Goal: Task Accomplishment & Management: Manage account settings

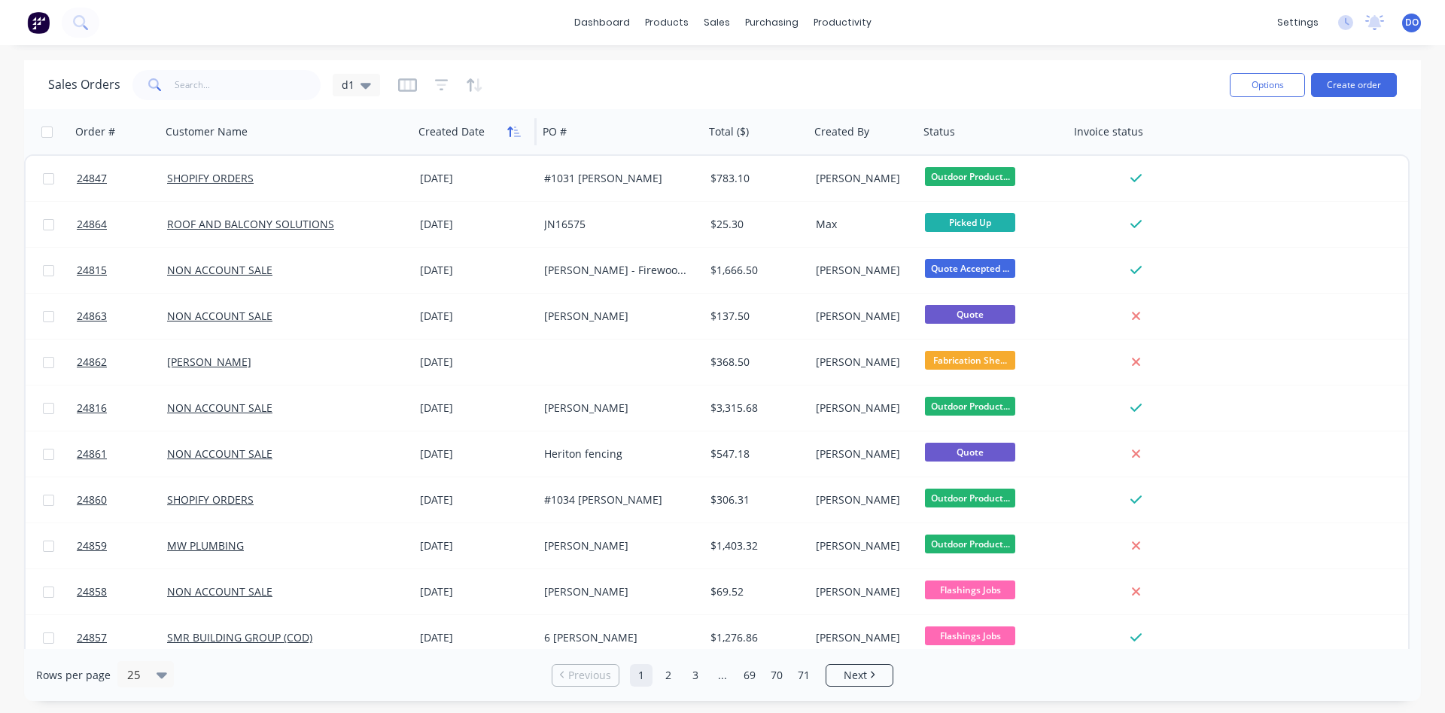
click at [510, 135] on icon "button" at bounding box center [509, 131] width 5 height 11
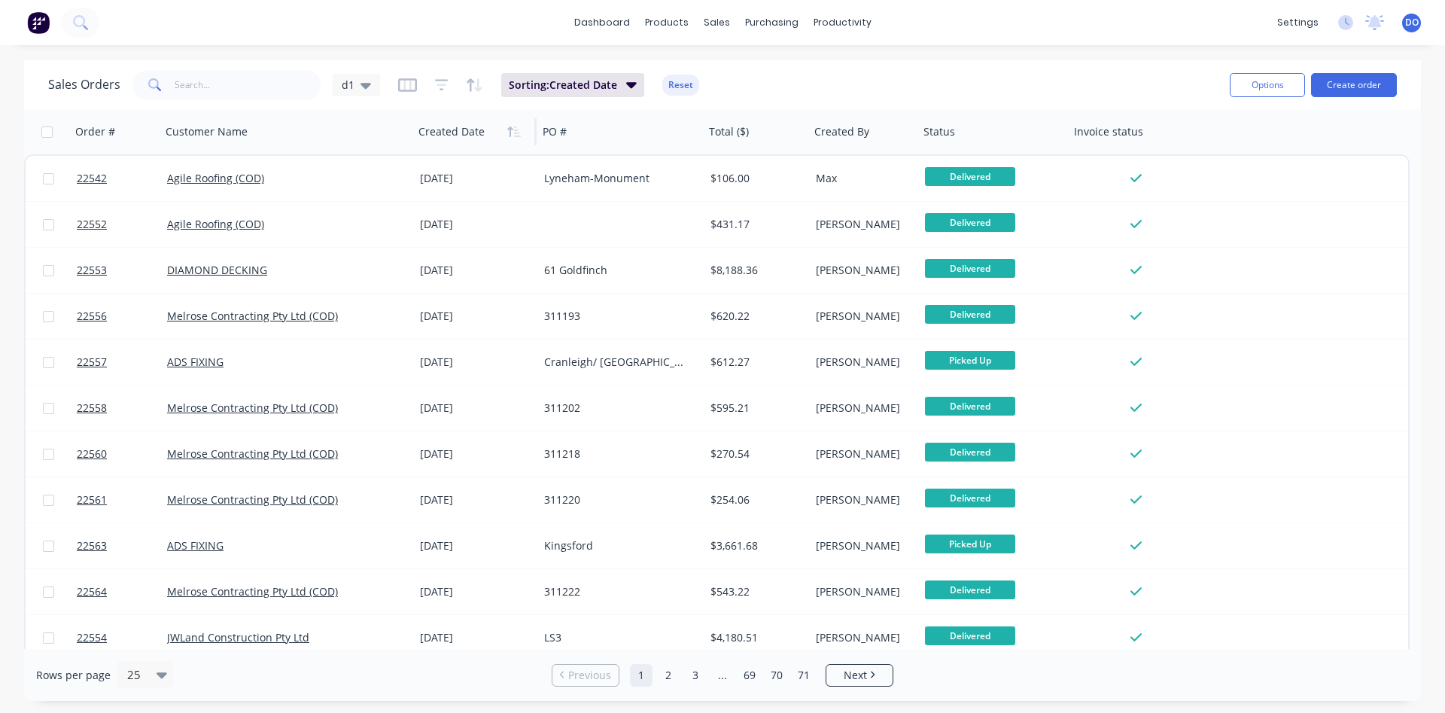
click at [510, 135] on icon "button" at bounding box center [509, 131] width 5 height 11
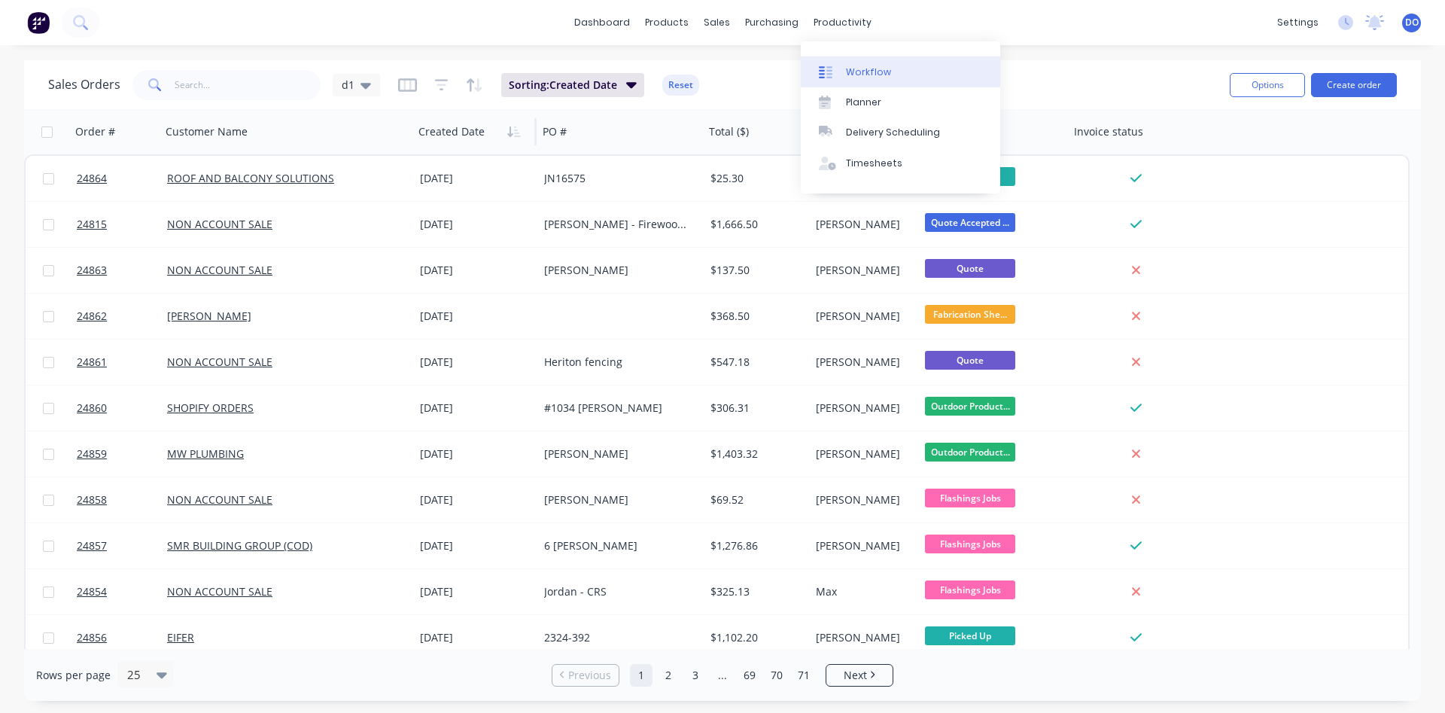
click at [866, 72] on div "Workflow" at bounding box center [868, 72] width 45 height 14
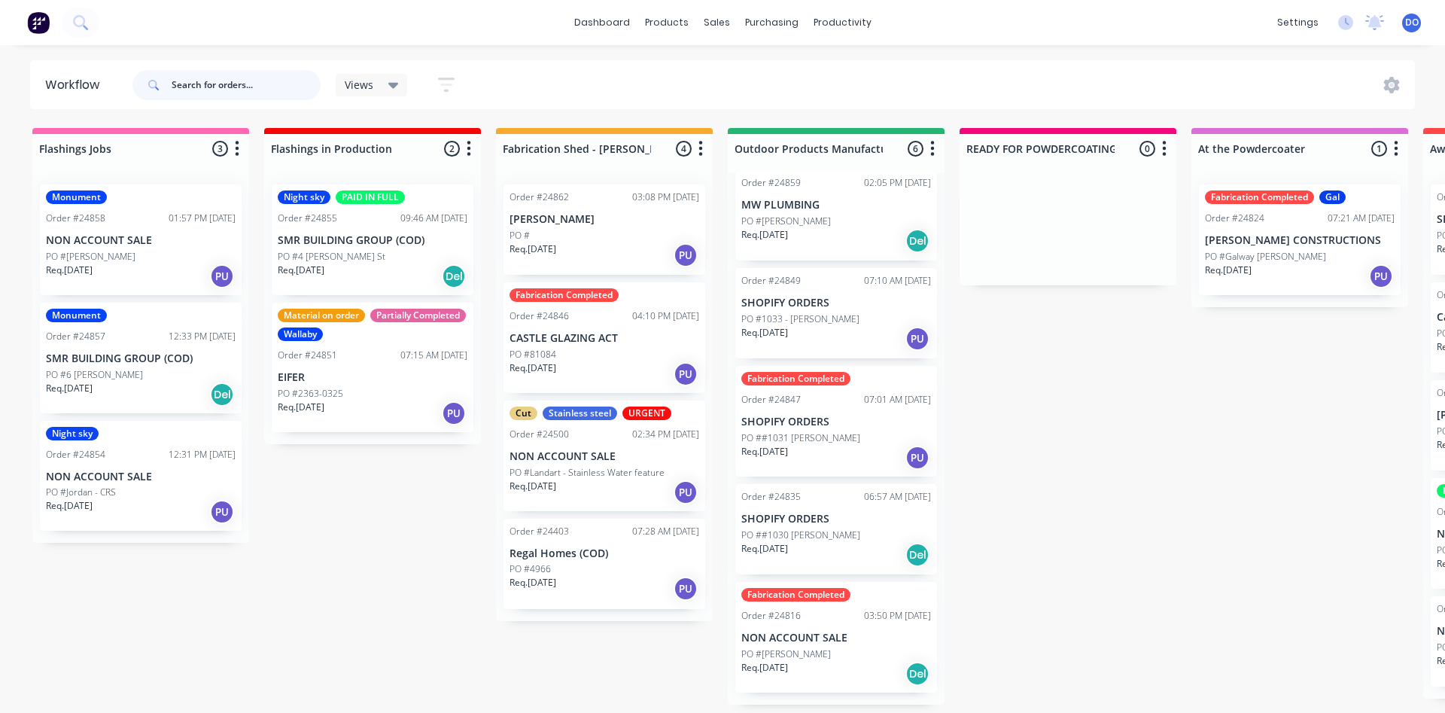
click at [233, 91] on input "text" at bounding box center [246, 85] width 149 height 30
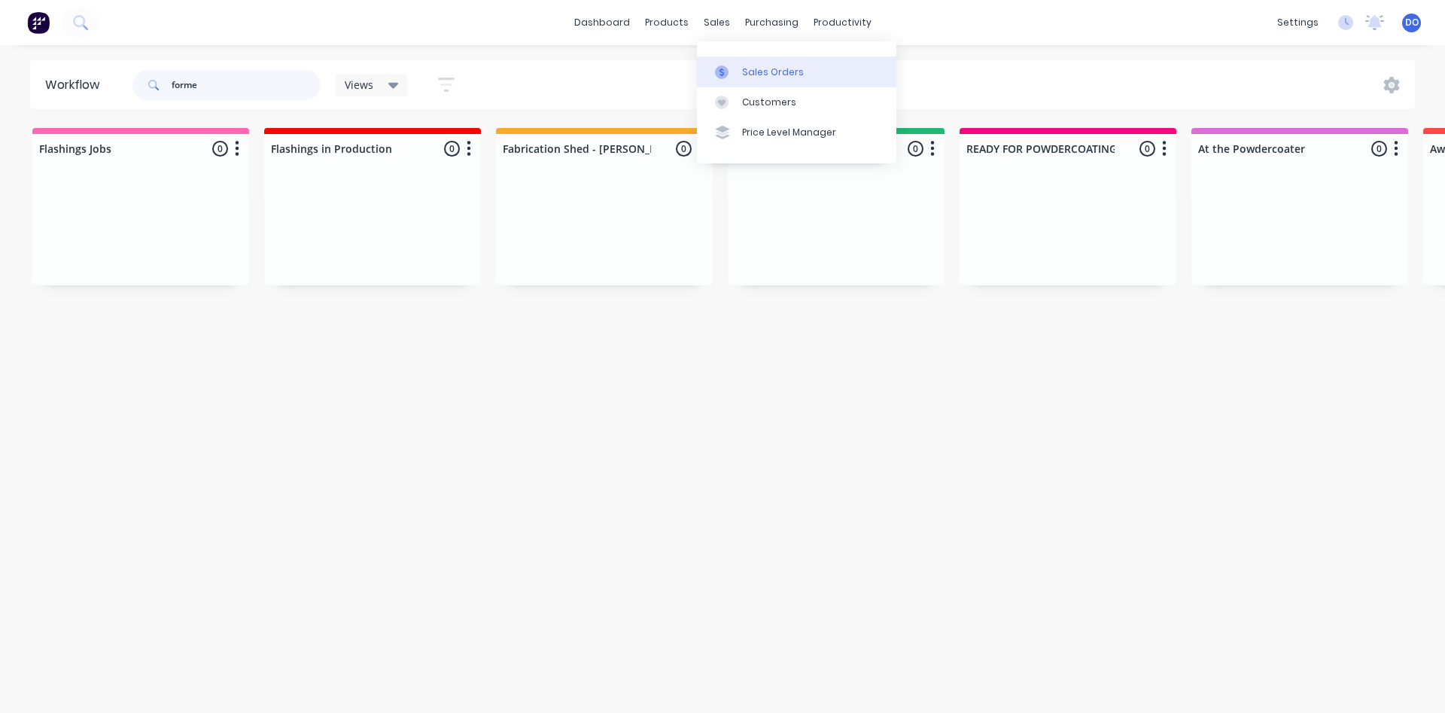
type input "forme"
click at [738, 77] on link "Sales Orders" at bounding box center [796, 71] width 199 height 30
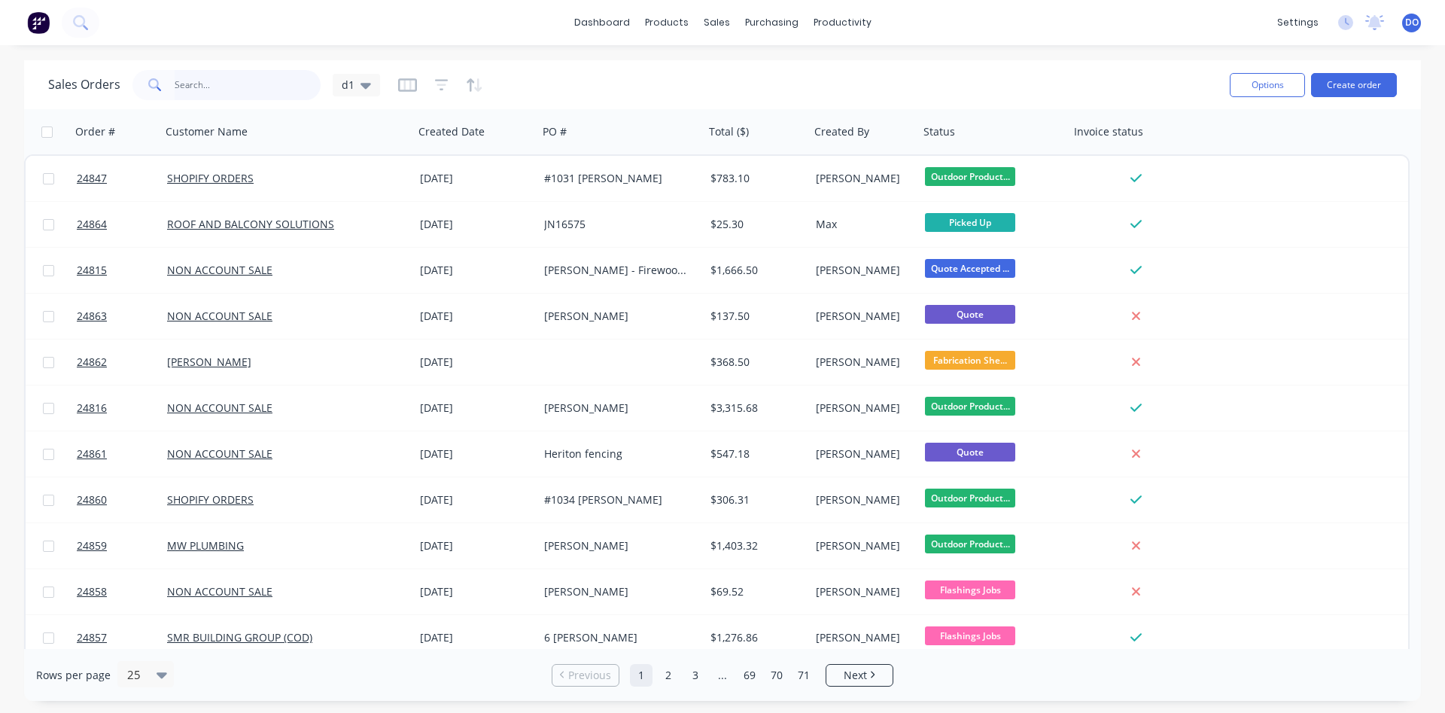
click at [225, 76] on input "text" at bounding box center [248, 85] width 147 height 30
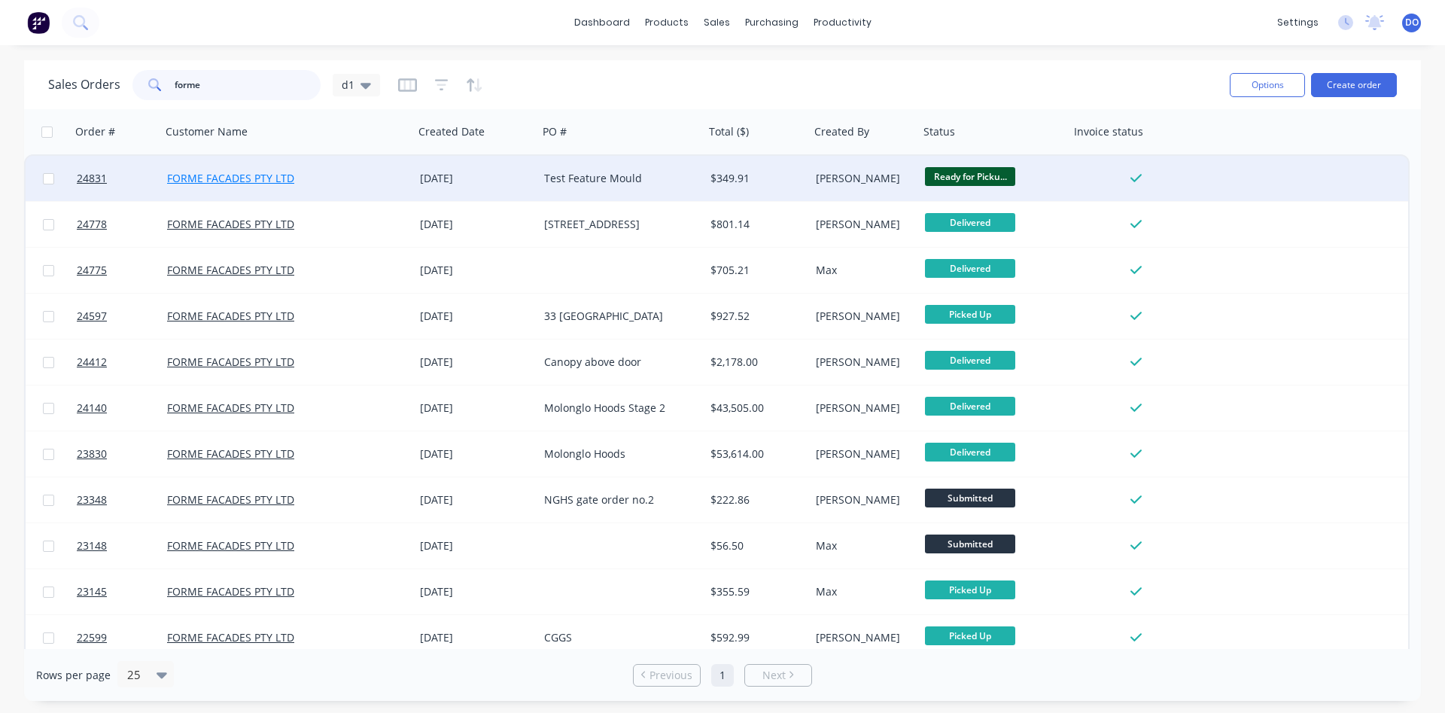
type input "forme"
click at [272, 180] on link "FORME FACADES PTY LTD" at bounding box center [230, 178] width 127 height 14
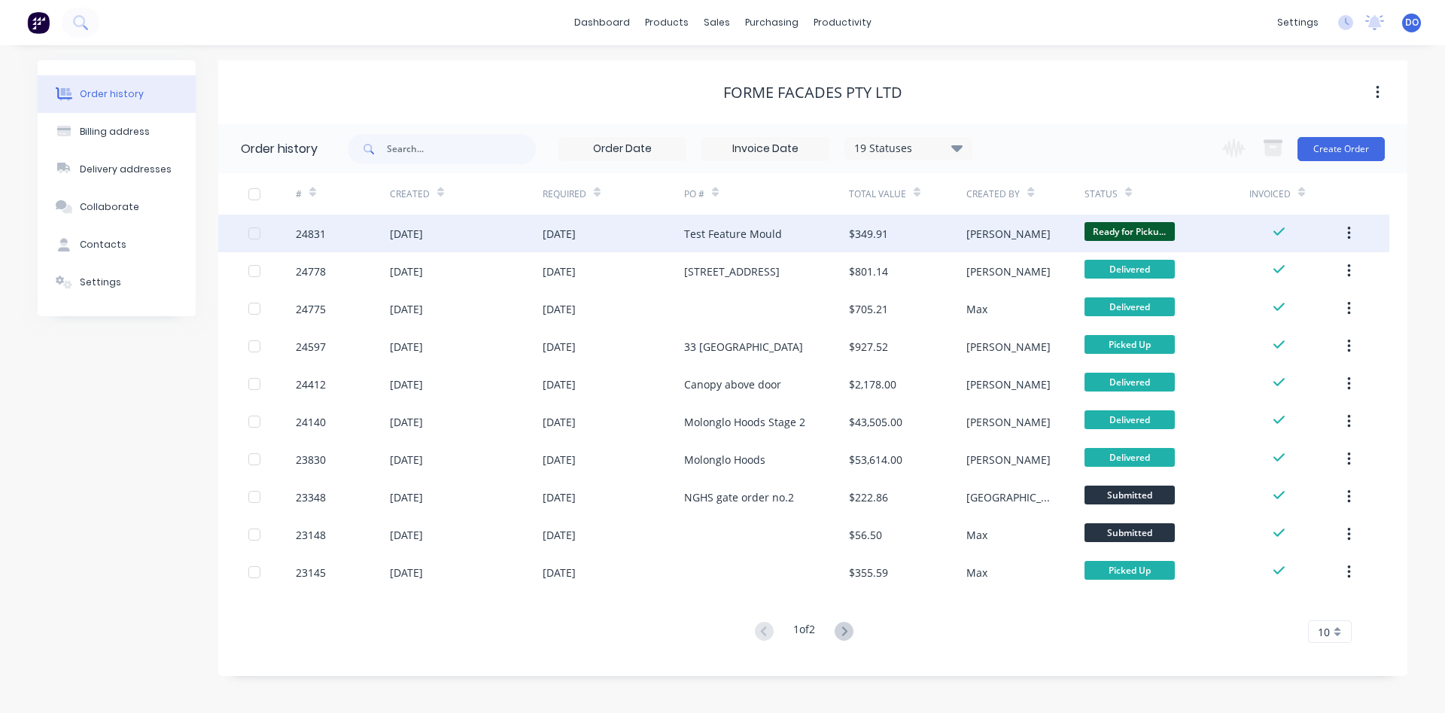
click at [745, 233] on div "Test Feature Mould" at bounding box center [733, 234] width 98 height 16
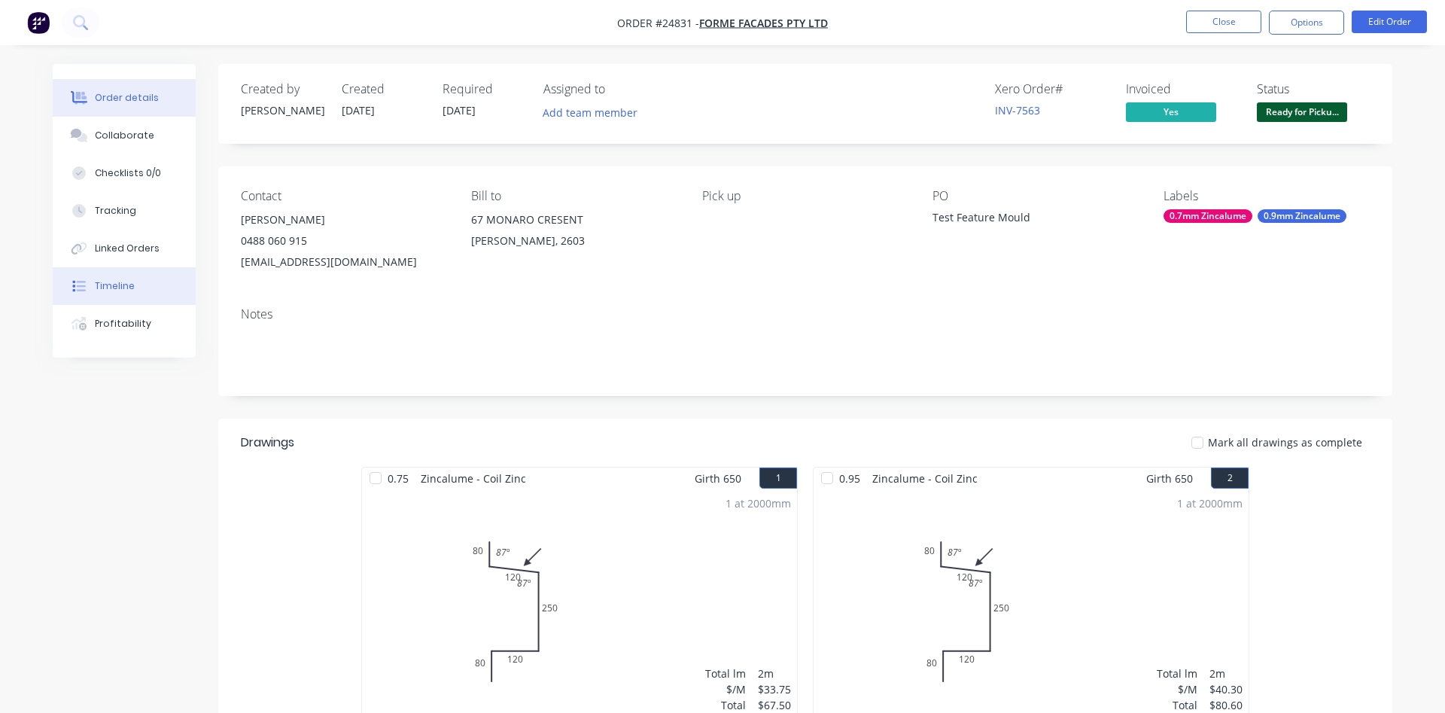
click at [117, 285] on div "Timeline" at bounding box center [115, 286] width 40 height 14
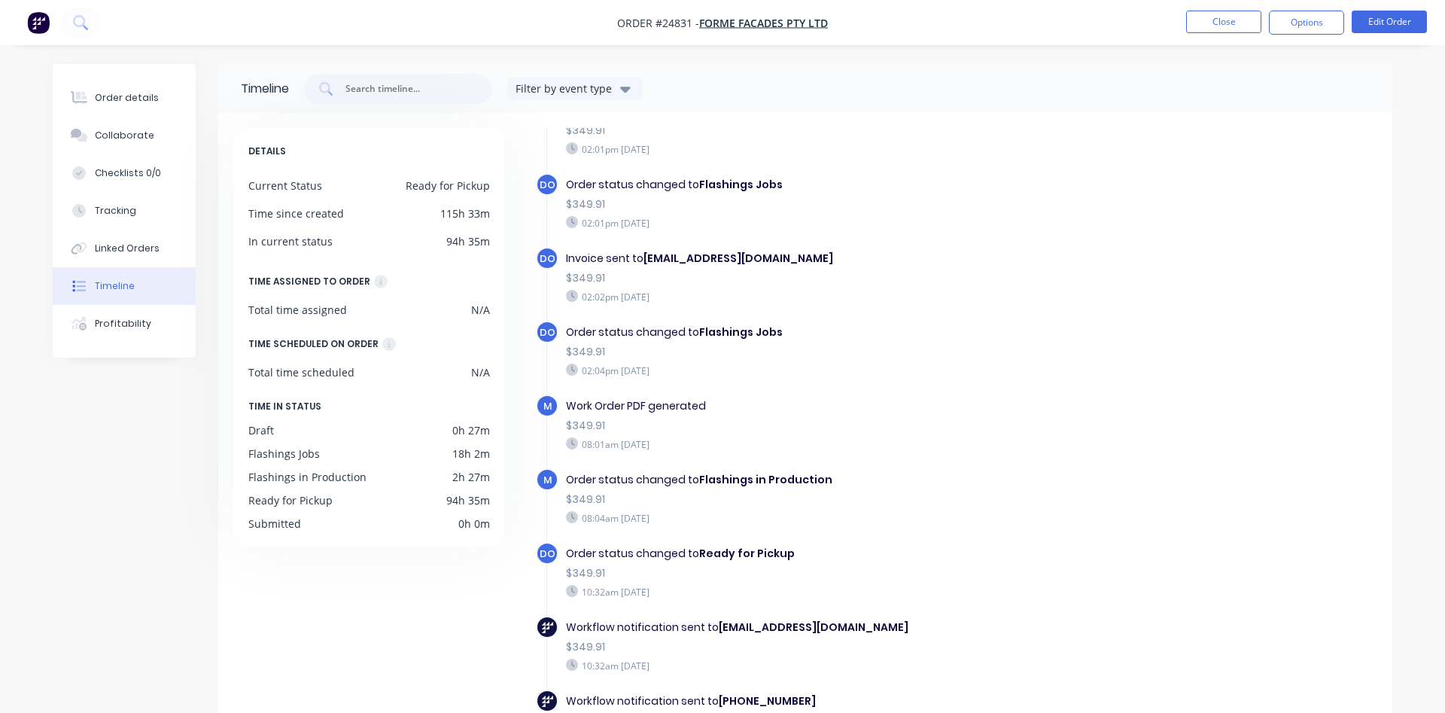
scroll to position [77, 0]
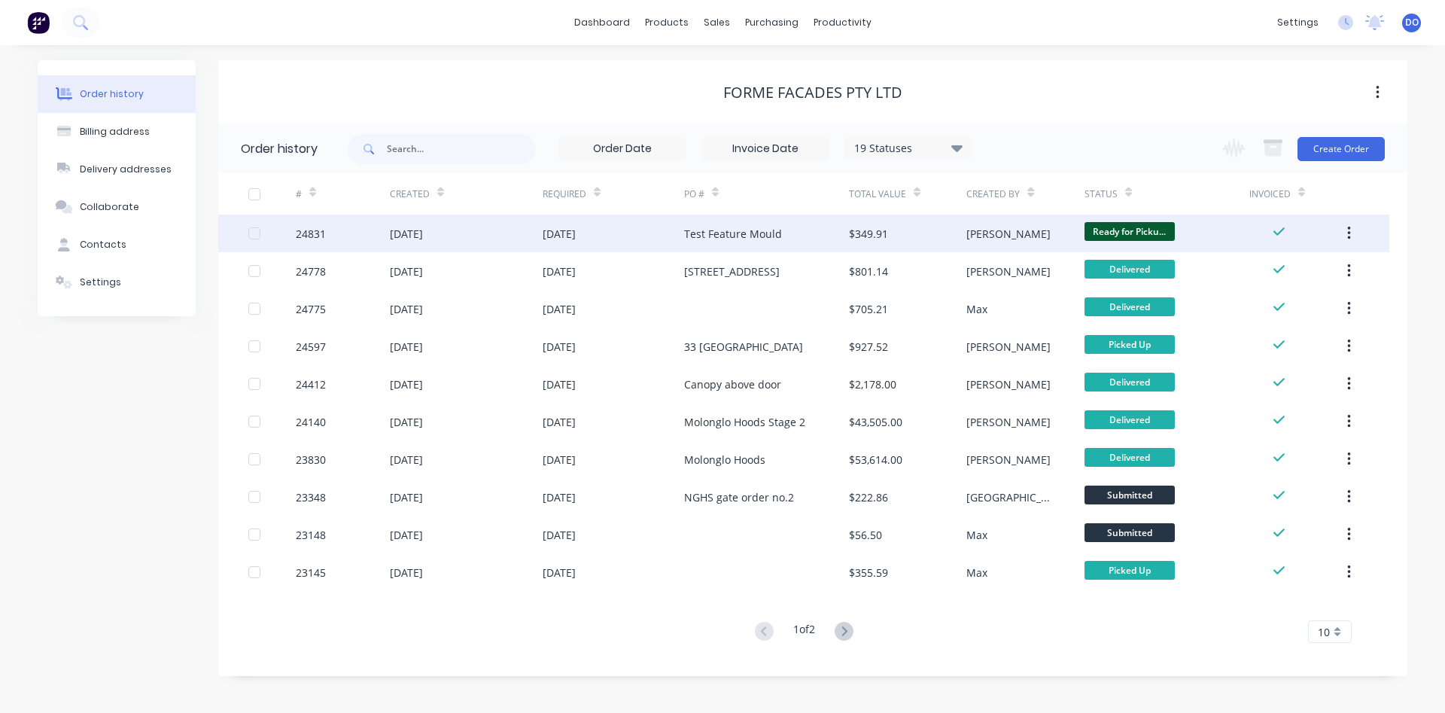
click at [774, 234] on div "Test Feature Mould" at bounding box center [733, 234] width 98 height 16
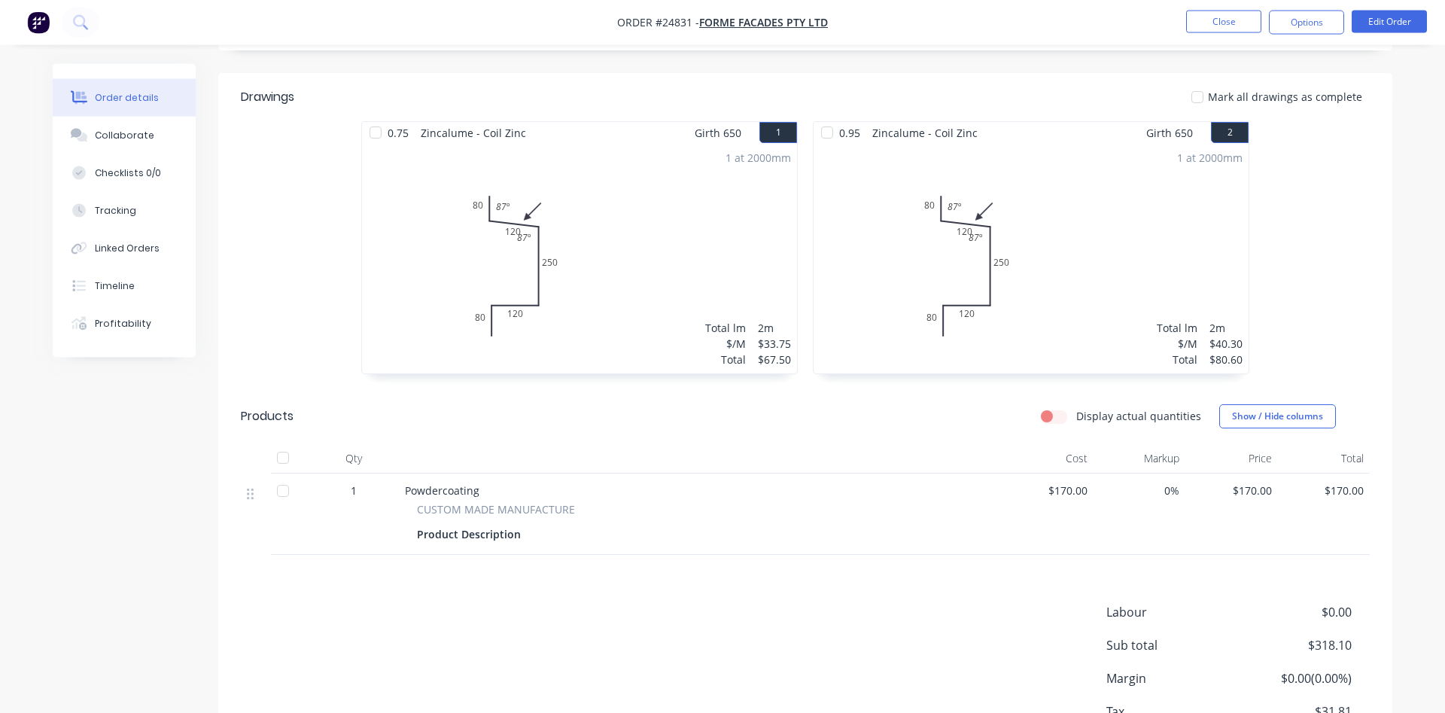
scroll to position [379, 0]
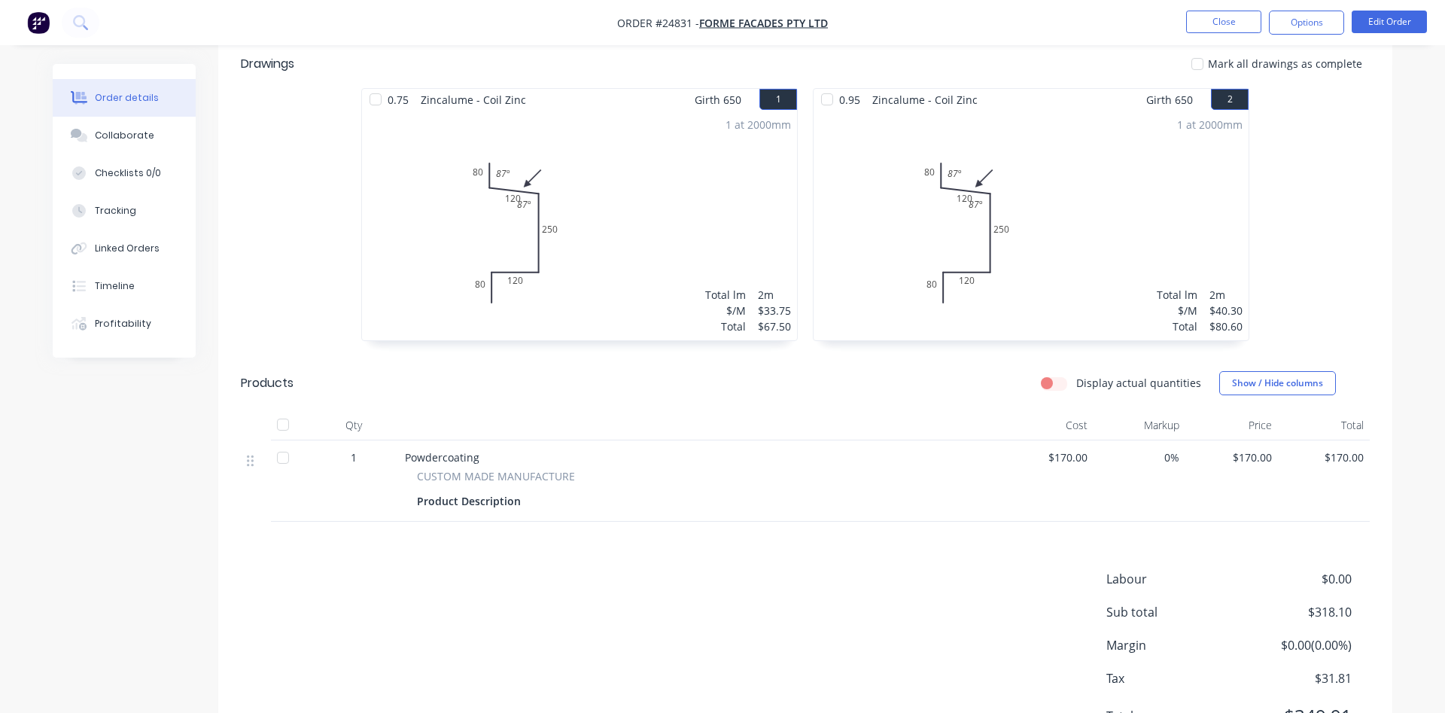
click at [483, 461] on div "Powdercoating" at bounding box center [700, 457] width 590 height 16
click at [1388, 18] on button "Edit Order" at bounding box center [1389, 22] width 75 height 23
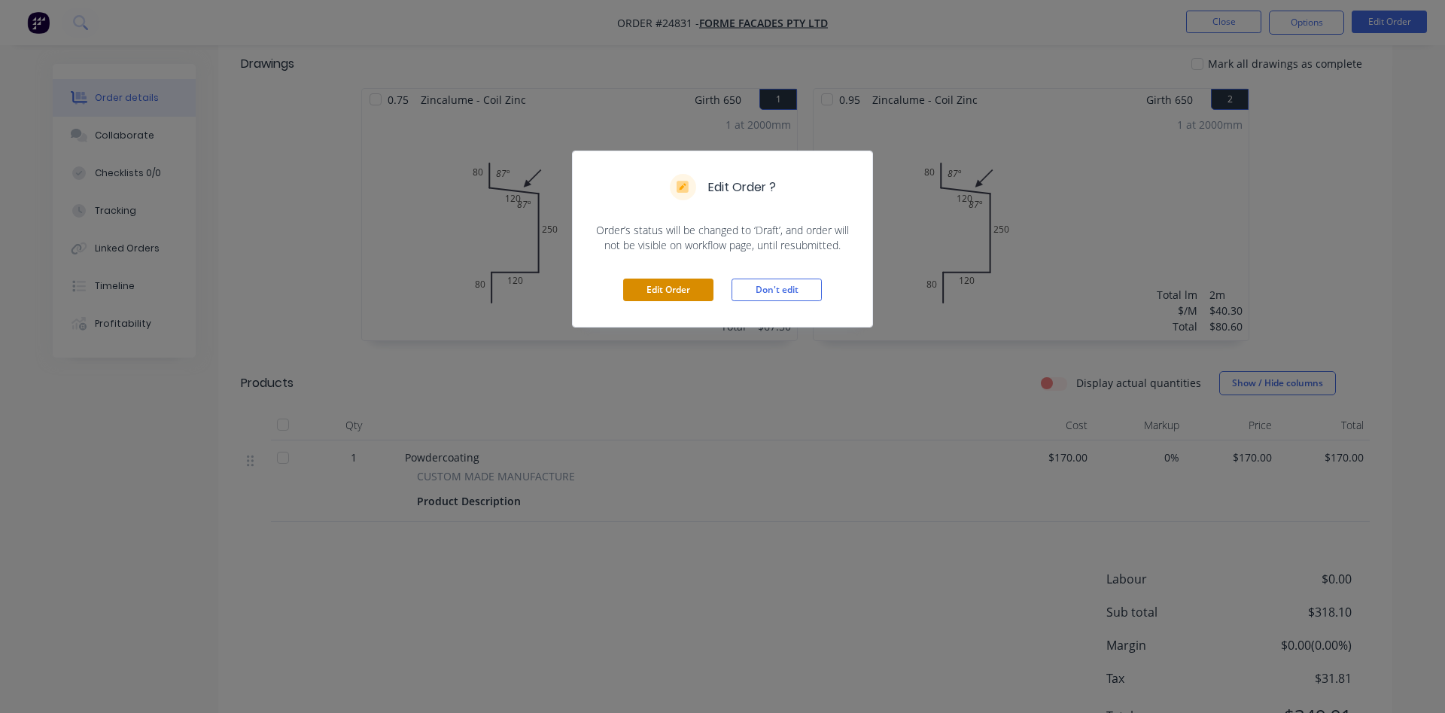
click at [693, 296] on button "Edit Order" at bounding box center [668, 290] width 90 height 23
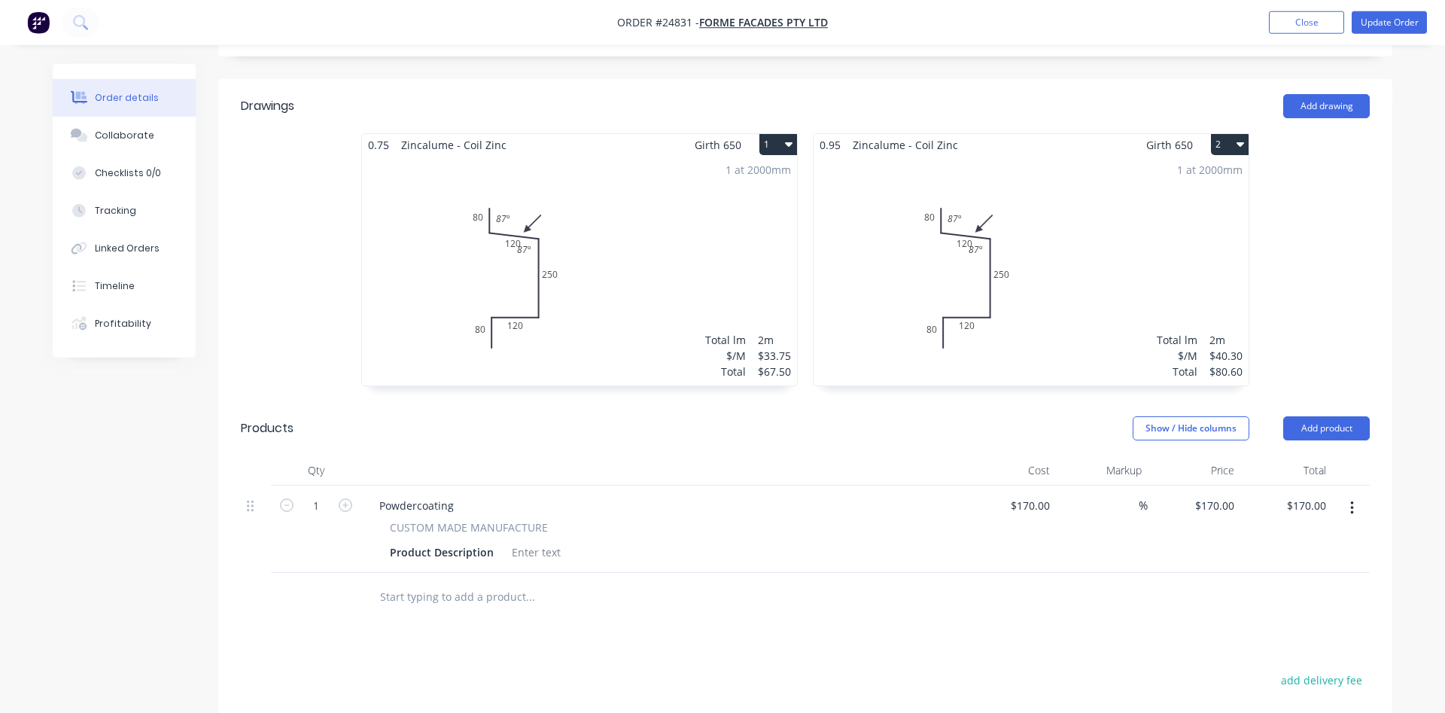
scroll to position [384, 0]
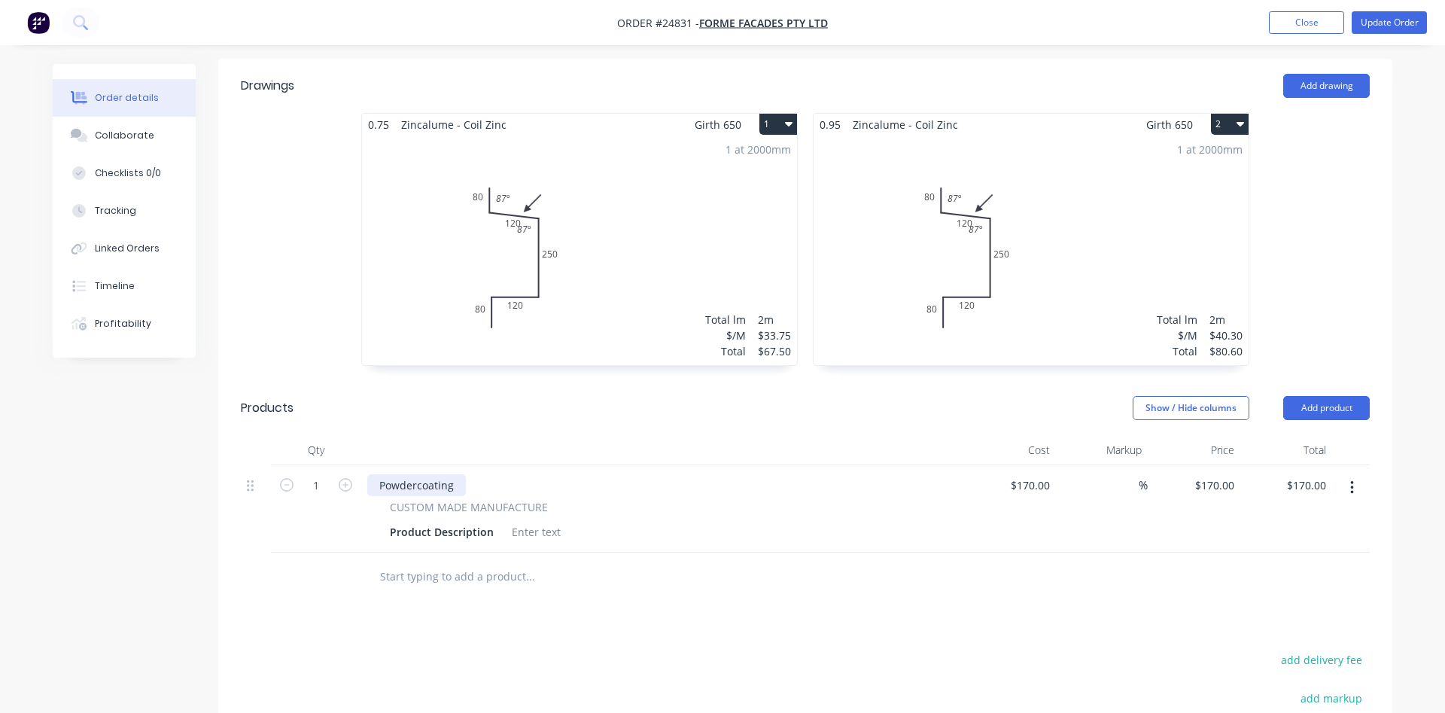
click at [460, 474] on div "Powdercoating" at bounding box center [416, 485] width 99 height 22
click at [467, 474] on div "Powdercoating -" at bounding box center [419, 485] width 105 height 22
click at [722, 601] on div "Drawings Add drawing 0.75 Zincalume - Coil Zinc Girth 650 1 0 80 120 250 120 80…" at bounding box center [805, 511] width 1174 height 904
click at [1376, 23] on button "Update Order" at bounding box center [1389, 22] width 75 height 23
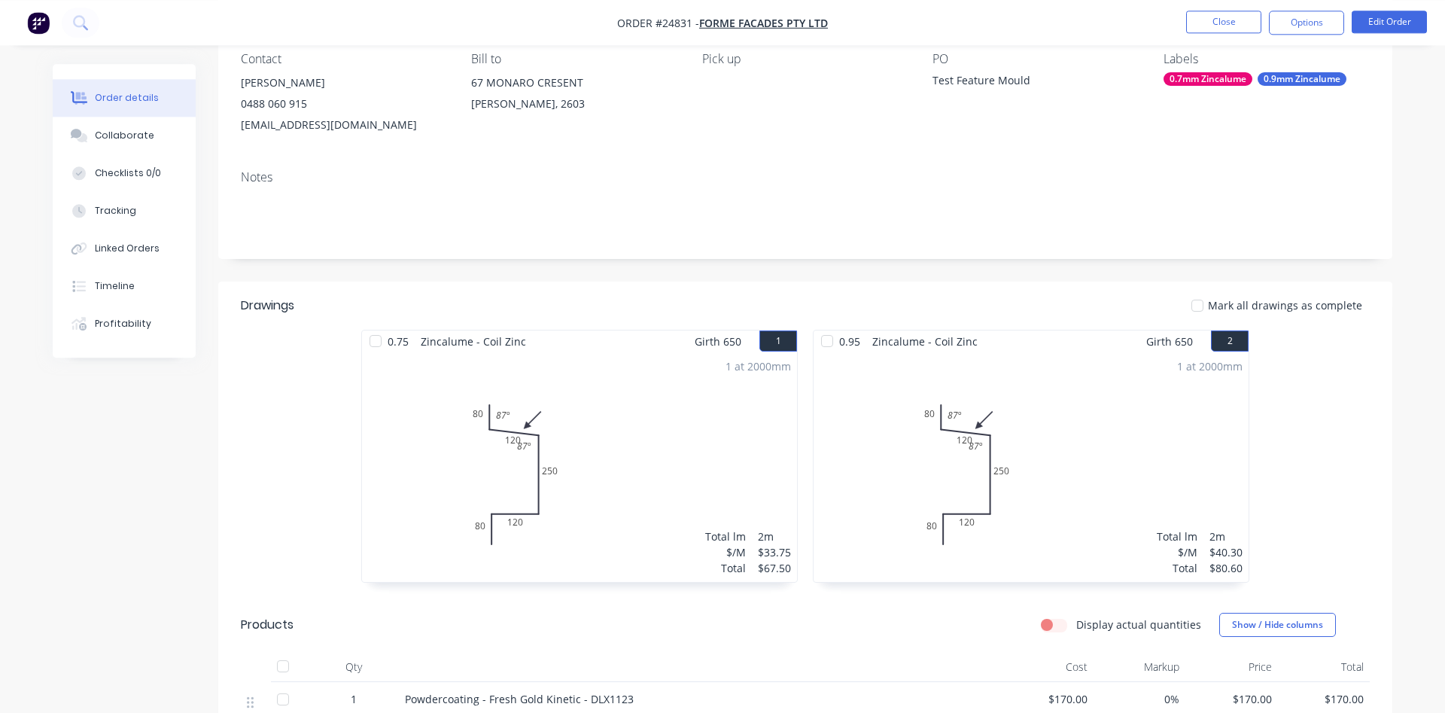
scroll to position [72, 0]
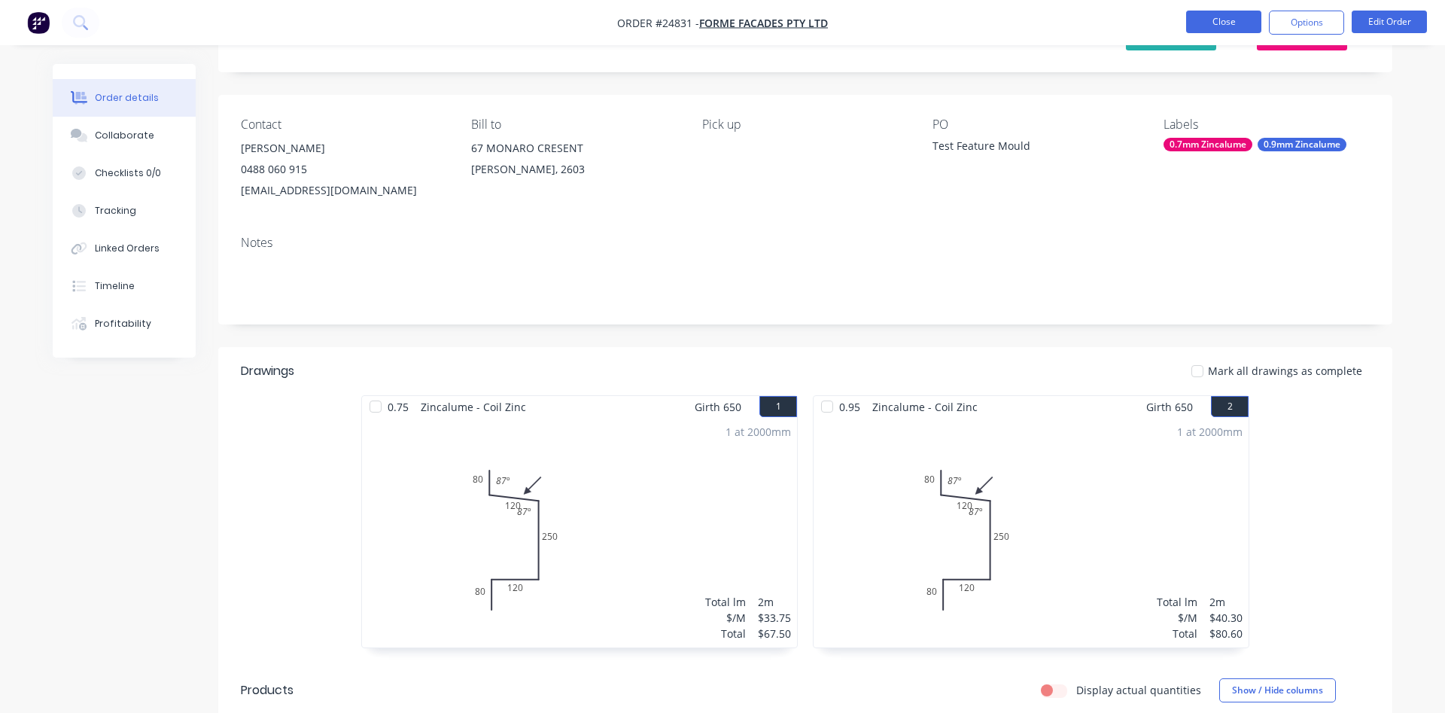
click at [1222, 11] on button "Close" at bounding box center [1223, 22] width 75 height 23
